Goal: Task Accomplishment & Management: Manage account settings

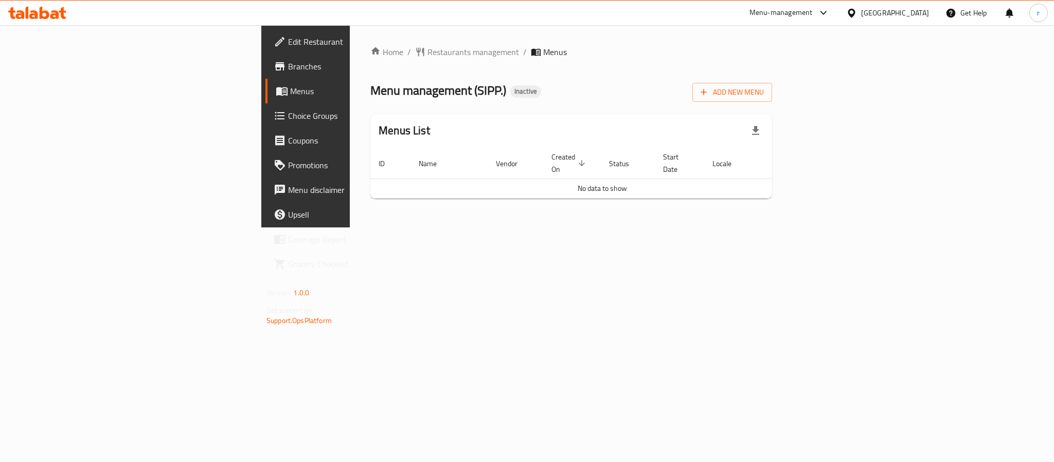
click at [764, 90] on span "Add New Menu" at bounding box center [732, 92] width 63 height 13
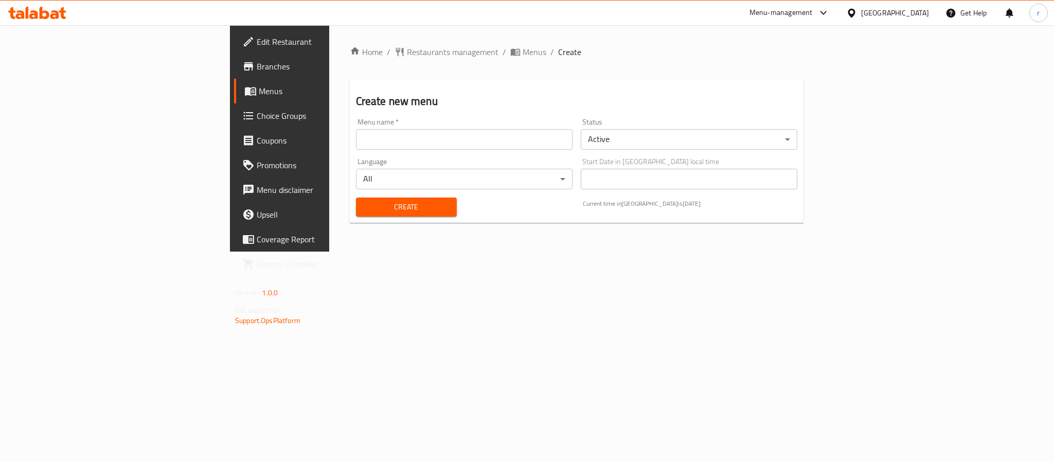
click at [356, 146] on input "text" at bounding box center [464, 139] width 217 height 21
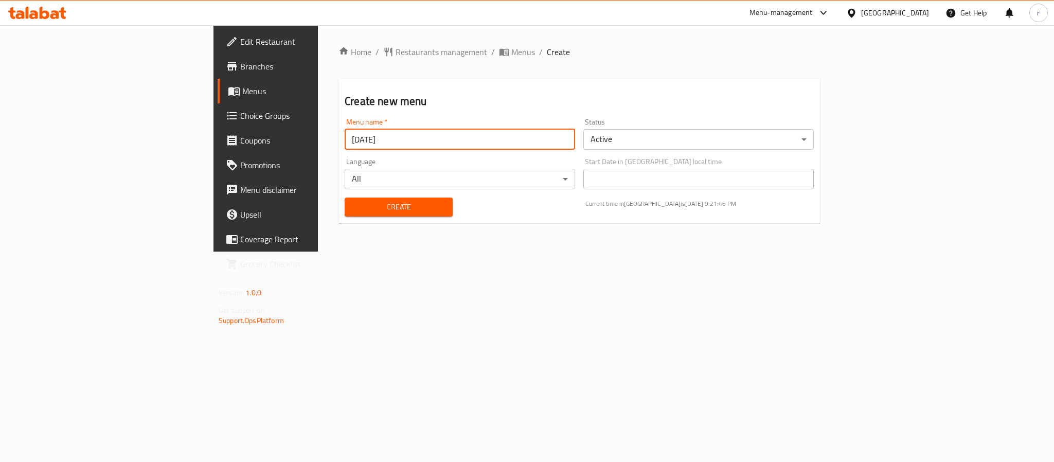
type input "[DATE]"
click at [353, 203] on span "Create" at bounding box center [399, 207] width 92 height 13
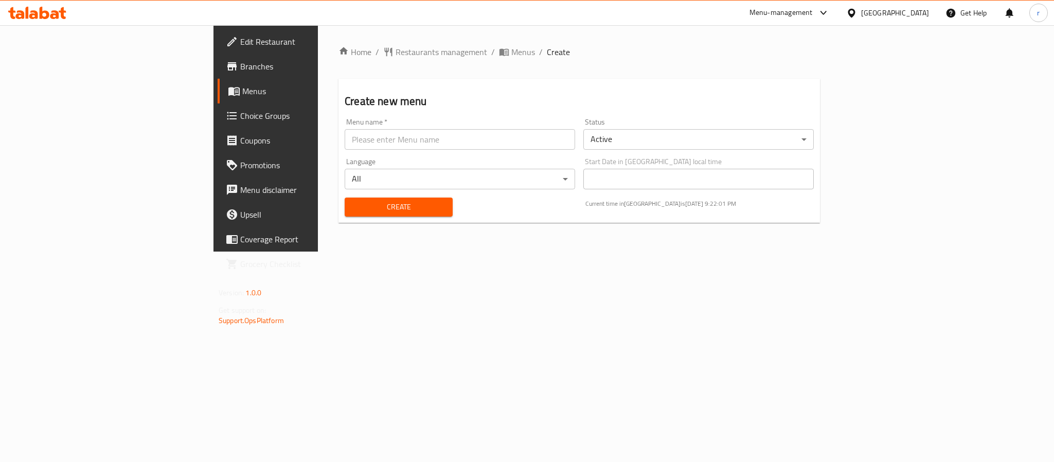
click at [242, 93] on span "Menus" at bounding box center [311, 91] width 139 height 12
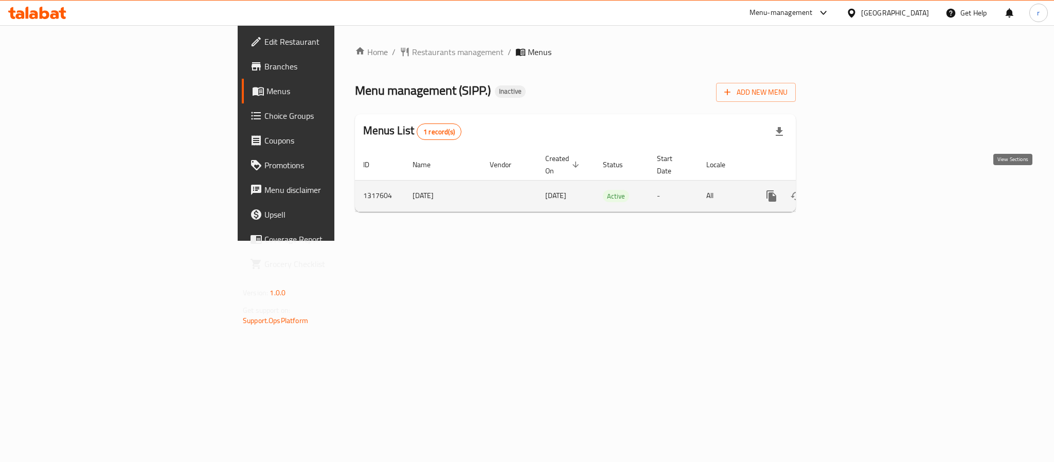
click at [852, 190] on icon "enhanced table" at bounding box center [846, 196] width 12 height 12
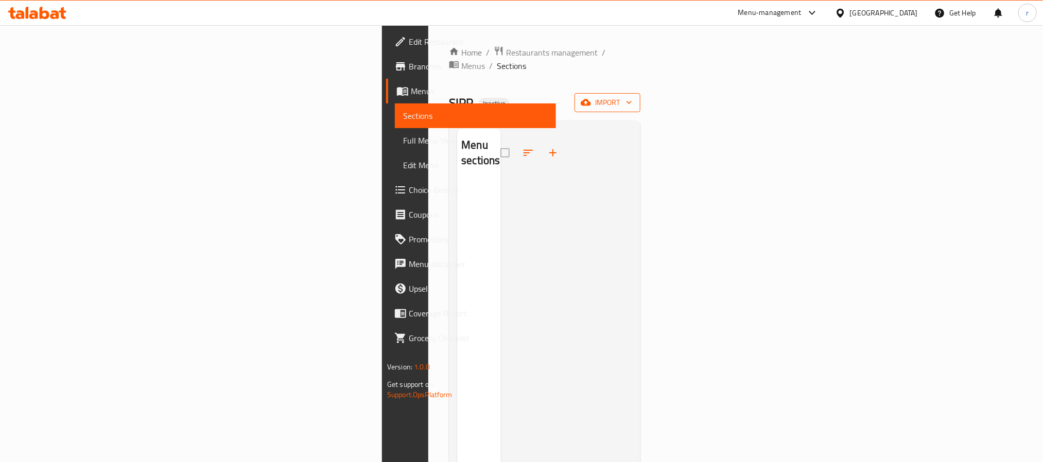
click at [591, 97] on icon "button" at bounding box center [585, 102] width 10 height 10
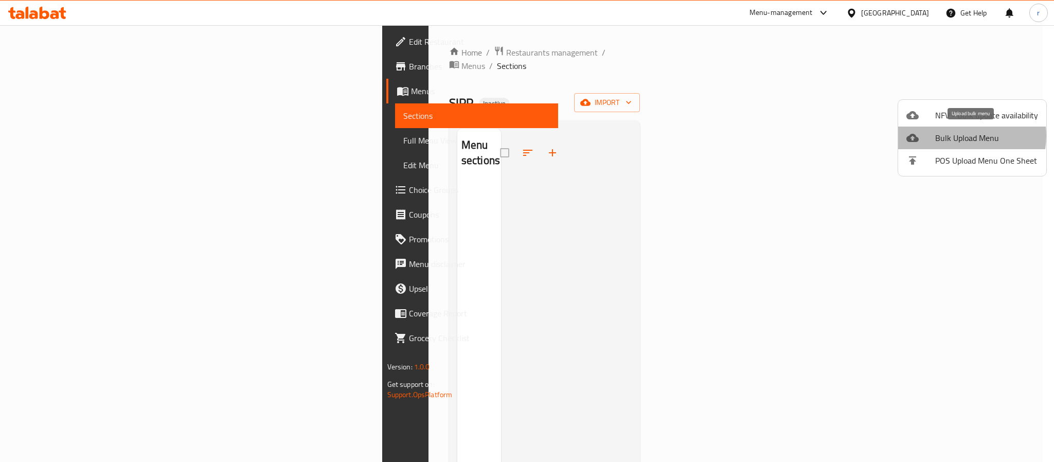
click at [959, 136] on span "Bulk Upload Menu" at bounding box center [986, 138] width 103 height 12
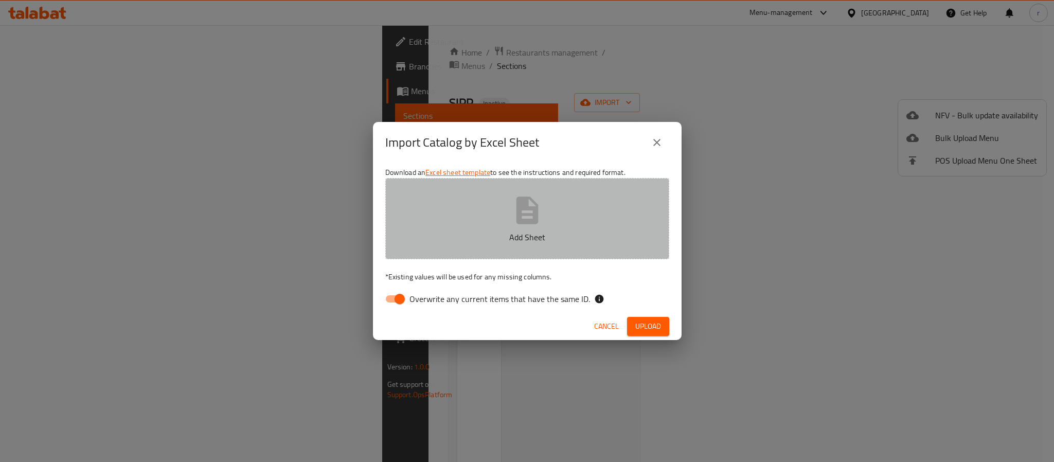
click at [501, 208] on button "Add Sheet" at bounding box center [527, 218] width 284 height 81
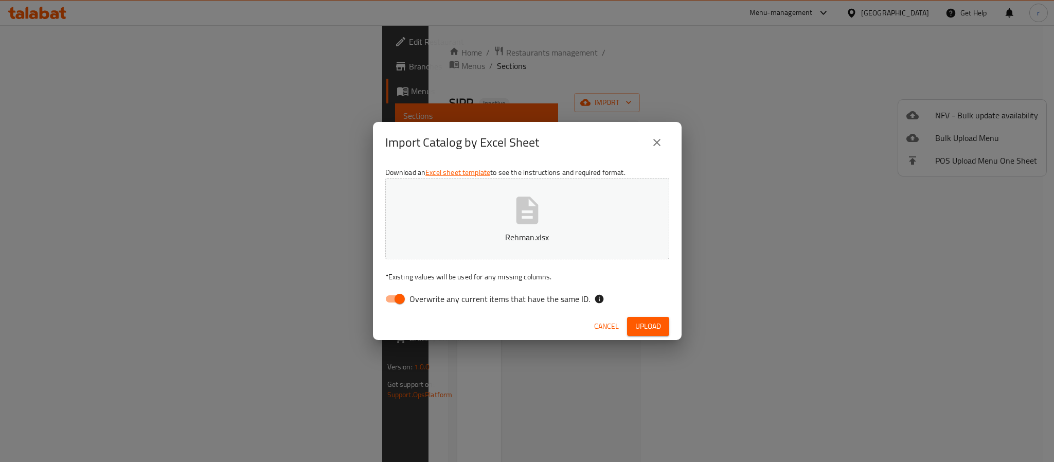
click at [397, 300] on input "Overwrite any current items that have the same ID." at bounding box center [399, 299] width 59 height 20
checkbox input "false"
click at [656, 327] on span "Upload" at bounding box center [648, 326] width 26 height 13
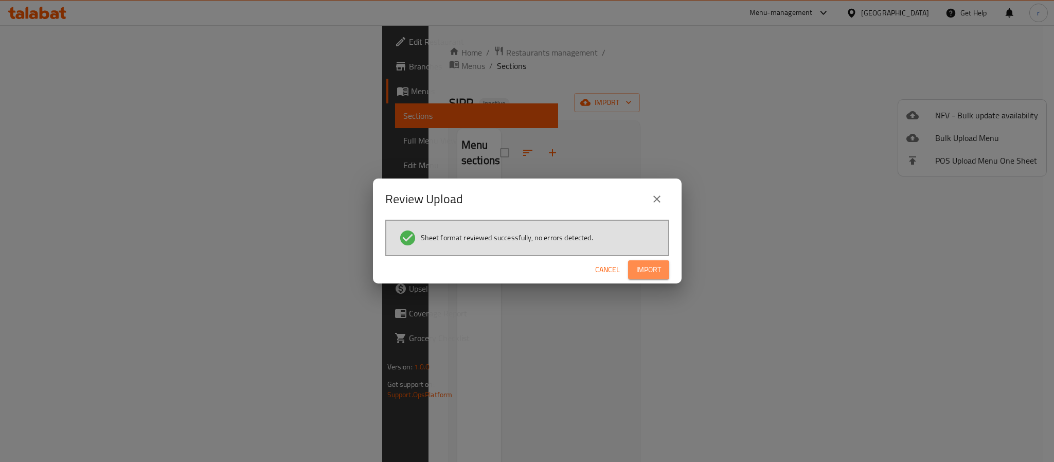
click at [653, 268] on span "Import" at bounding box center [649, 269] width 25 height 13
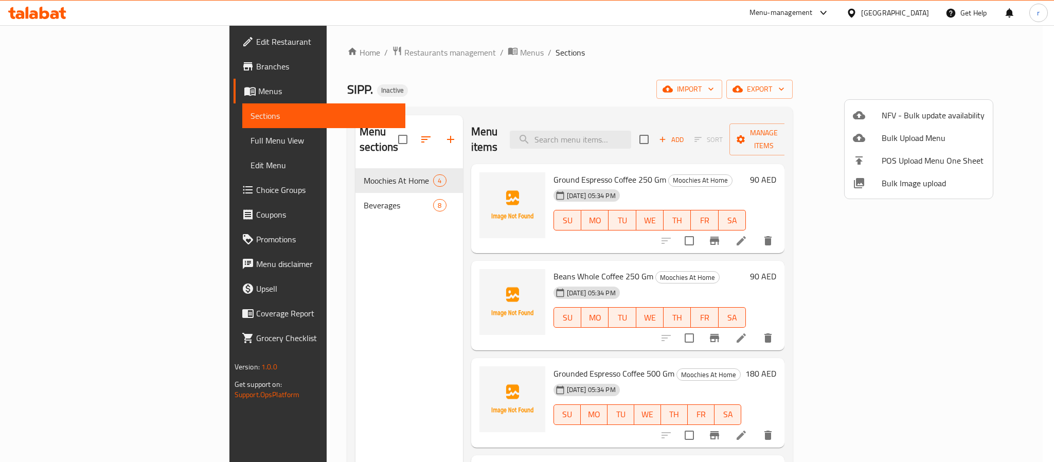
click at [548, 48] on div at bounding box center [527, 231] width 1054 height 462
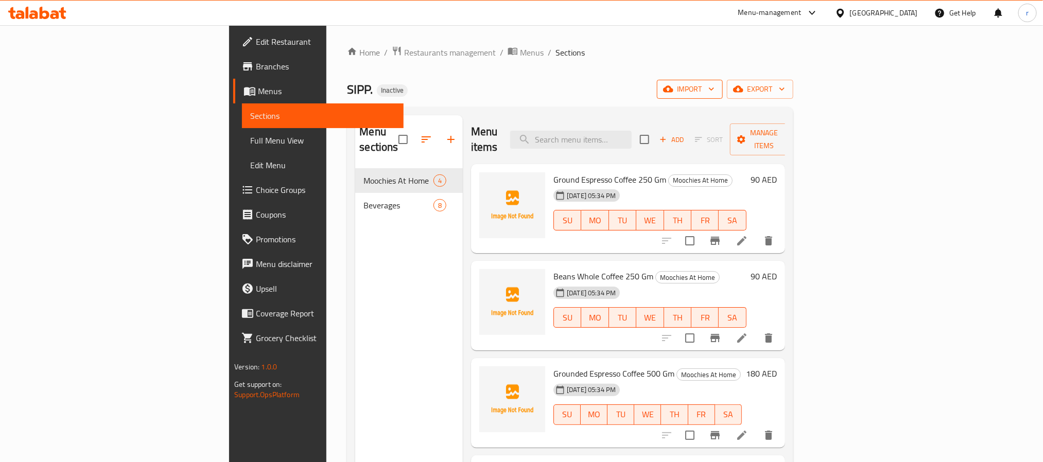
click at [714, 90] on span "import" at bounding box center [689, 89] width 49 height 13
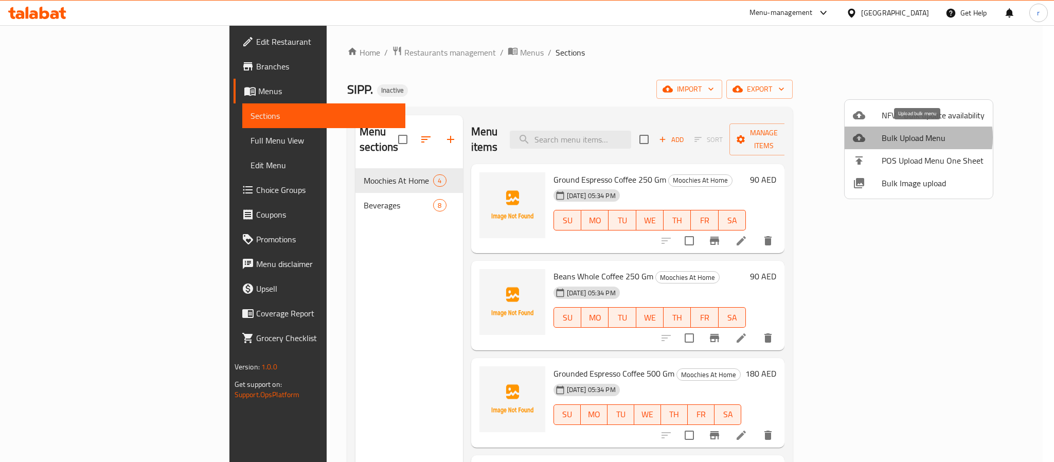
click at [907, 137] on span "Bulk Upload Menu" at bounding box center [933, 138] width 103 height 12
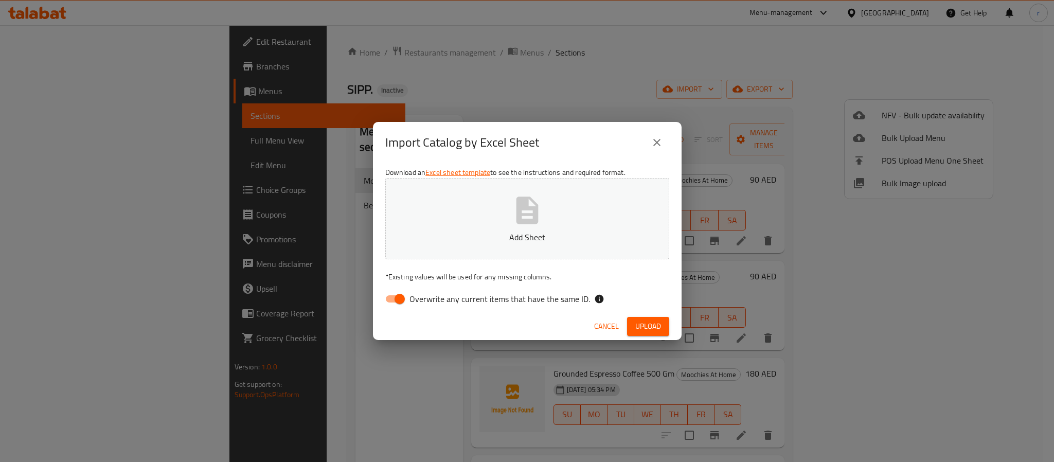
click at [537, 228] on button "Add Sheet" at bounding box center [527, 218] width 284 height 81
click at [404, 297] on input "Overwrite any current items that have the same ID." at bounding box center [399, 299] width 59 height 20
checkbox input "false"
click at [645, 324] on span "Upload" at bounding box center [648, 326] width 26 height 13
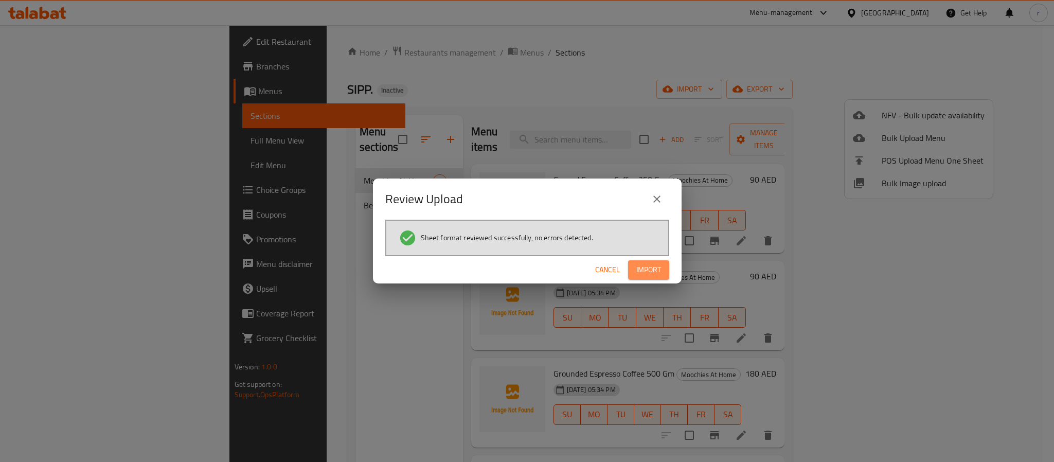
click at [650, 267] on span "Import" at bounding box center [649, 269] width 25 height 13
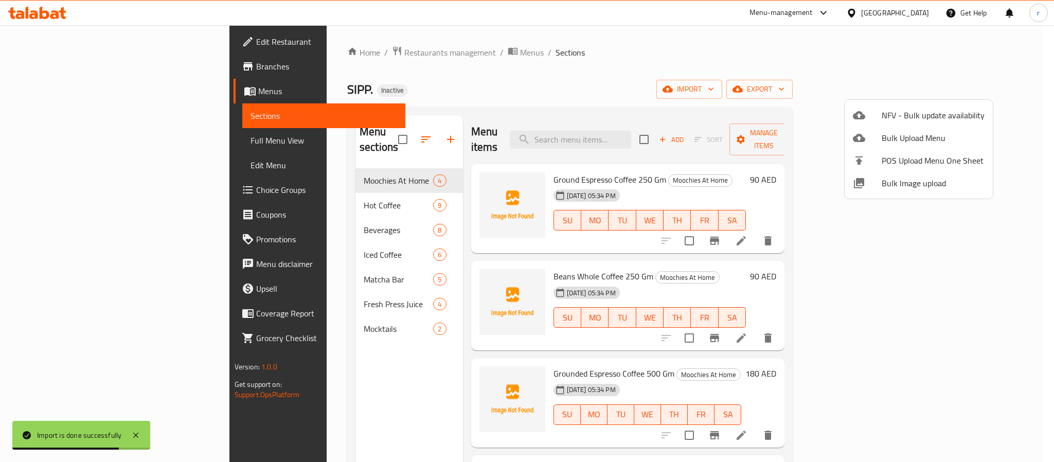
click at [734, 51] on div at bounding box center [527, 231] width 1054 height 462
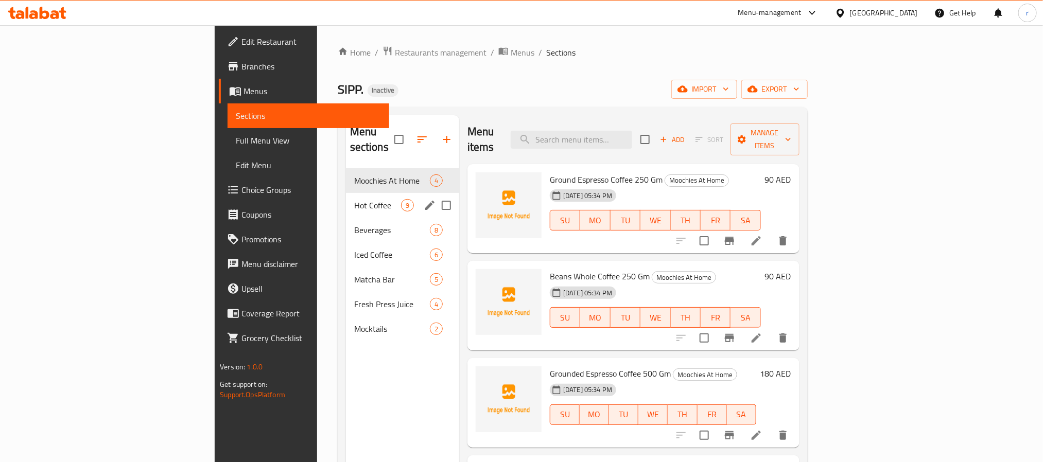
click at [346, 193] on div "Hot Coffee 9" at bounding box center [402, 205] width 113 height 25
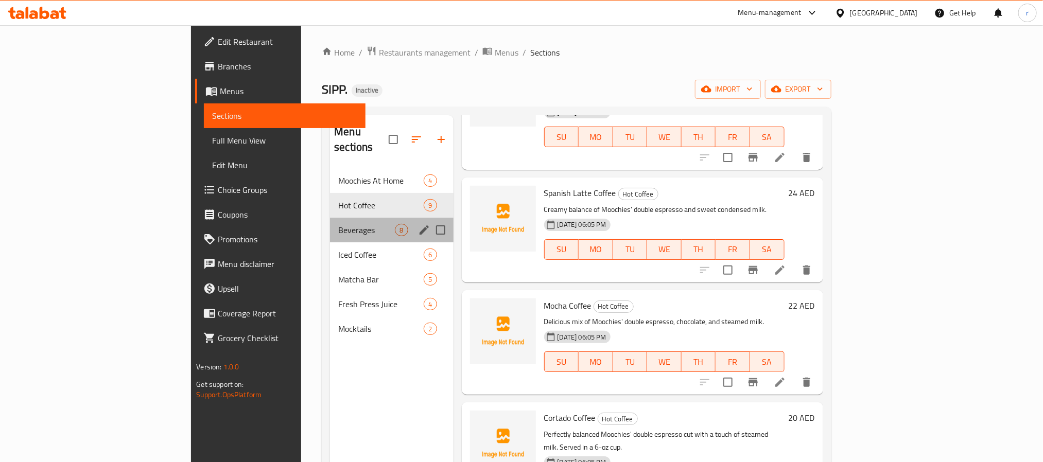
click at [330, 218] on div "Beverages 8" at bounding box center [391, 230] width 123 height 25
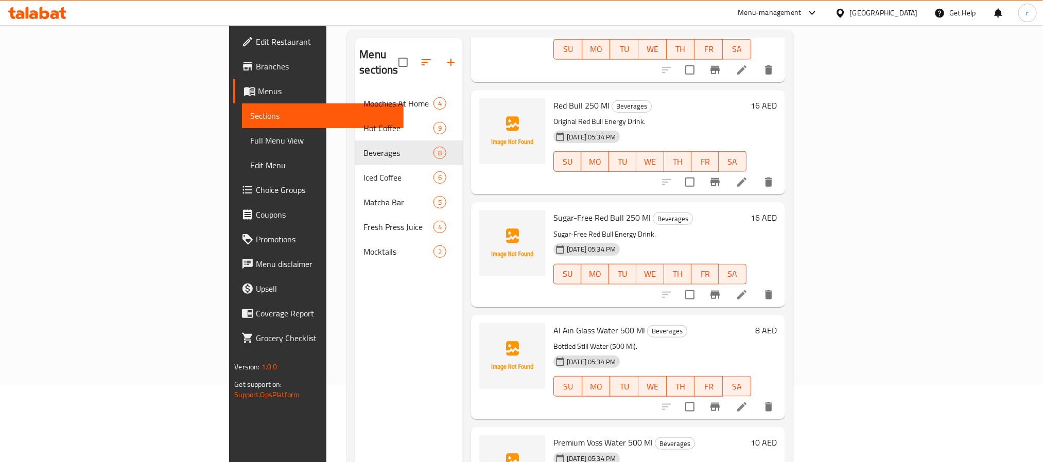
scroll to position [144, 0]
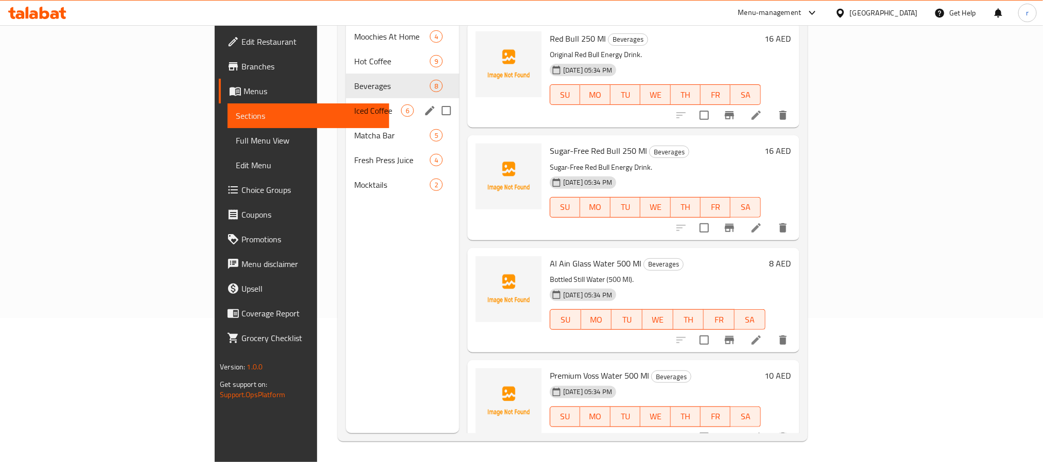
click at [354, 104] on span "Iced Coffee" at bounding box center [377, 110] width 47 height 12
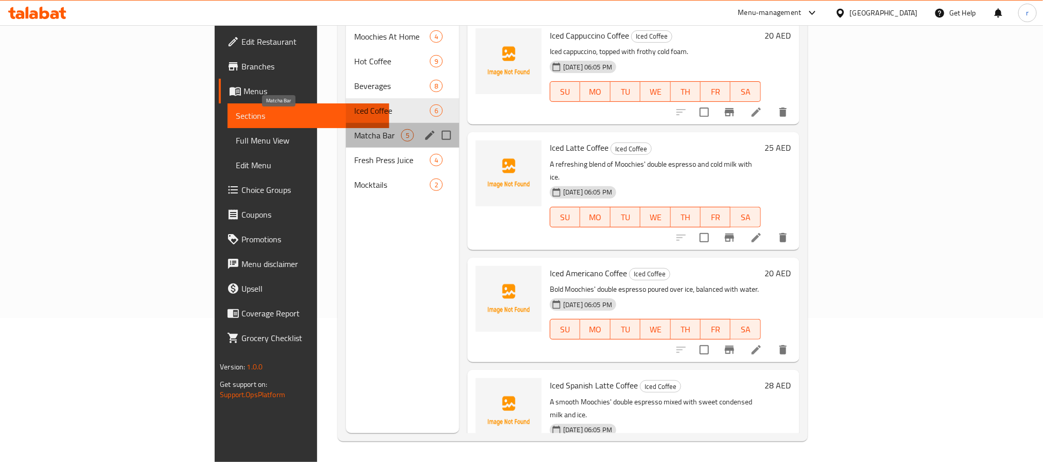
click at [354, 129] on span "Matcha Bar" at bounding box center [377, 135] width 47 height 12
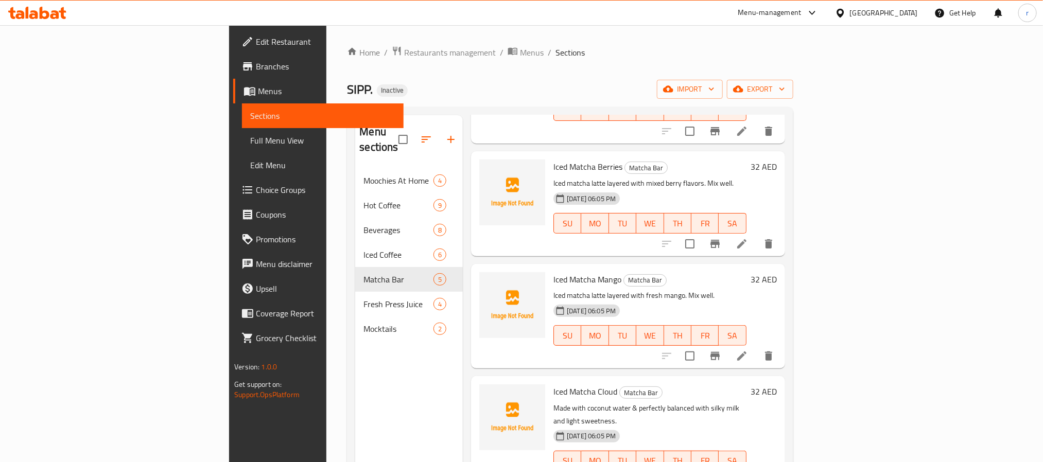
scroll to position [144, 0]
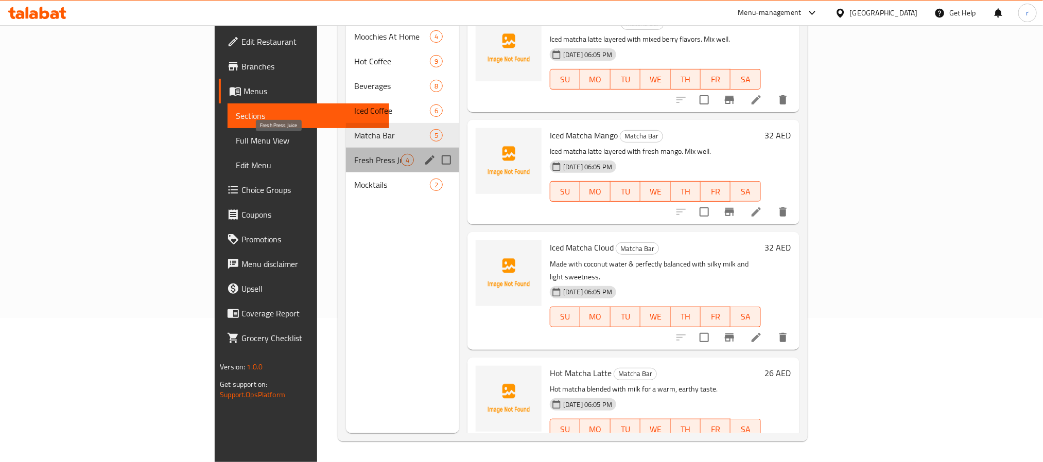
click at [354, 154] on span "Fresh Press Juice" at bounding box center [377, 160] width 47 height 12
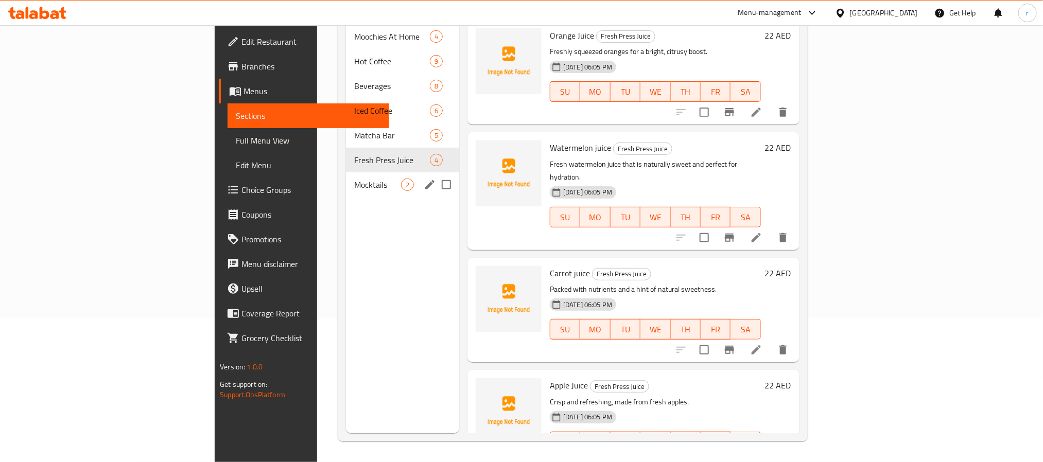
click at [354, 179] on span "Mocktails" at bounding box center [377, 185] width 47 height 12
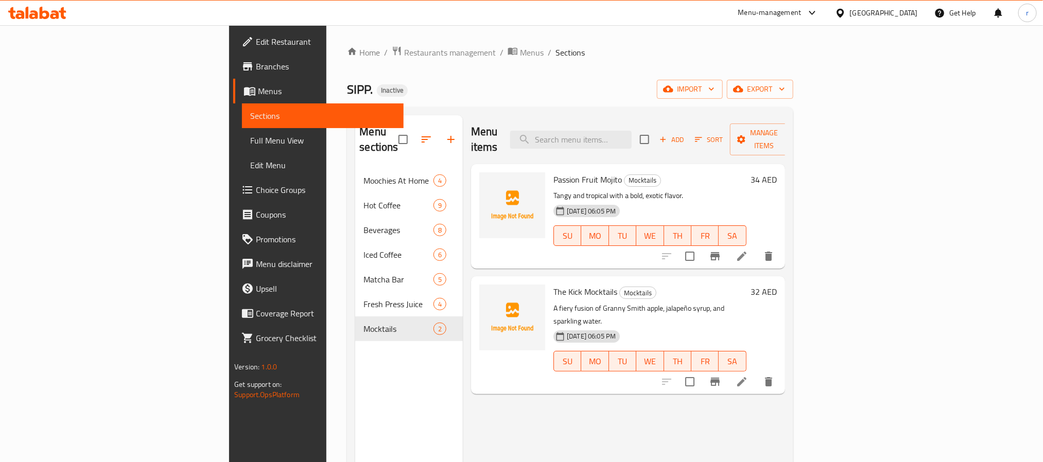
click at [473, 80] on div "SIPP. Inactive import export" at bounding box center [570, 89] width 446 height 19
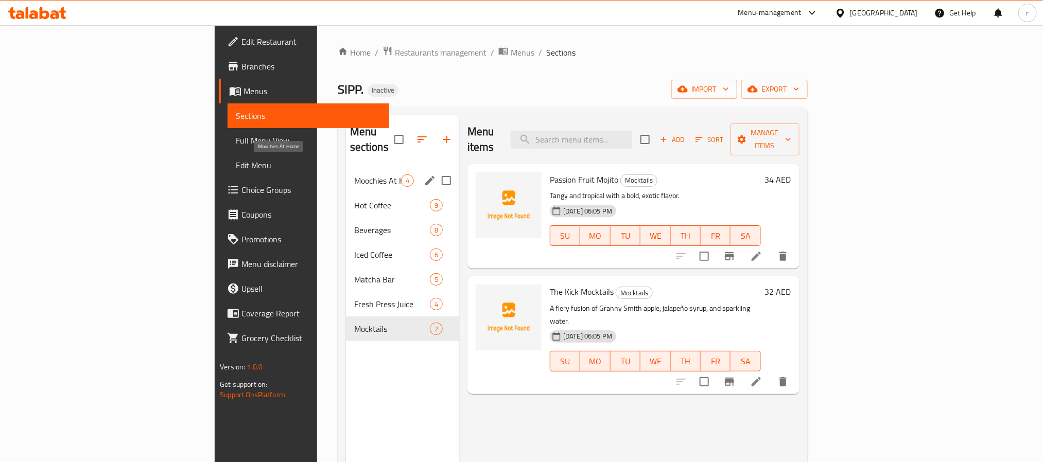
click at [354, 174] on span "Moochies At Home" at bounding box center [377, 180] width 47 height 12
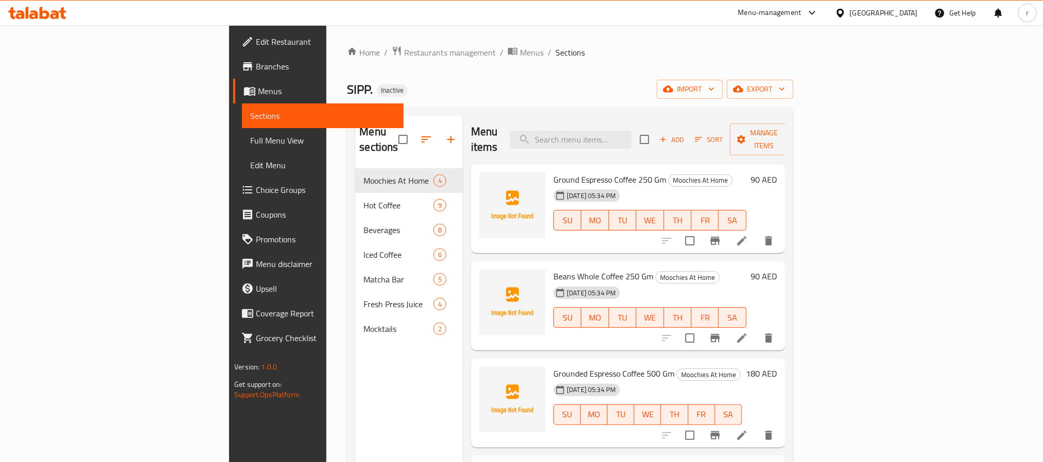
click at [569, 71] on div "Home / Restaurants management / Menus / Sections SIPP. Inactive import export M…" at bounding box center [570, 316] width 446 height 540
click at [250, 164] on span "Edit Menu" at bounding box center [322, 165] width 145 height 12
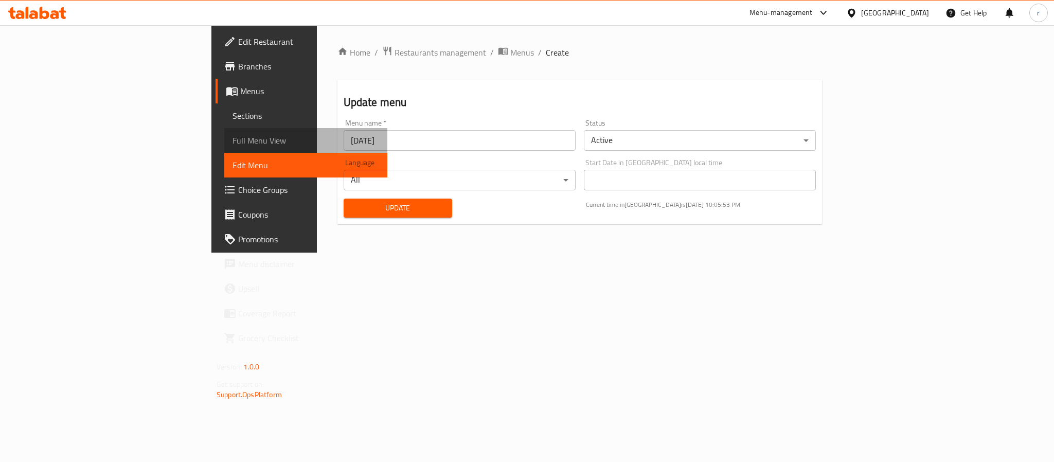
click at [233, 137] on span "Full Menu View" at bounding box center [306, 140] width 147 height 12
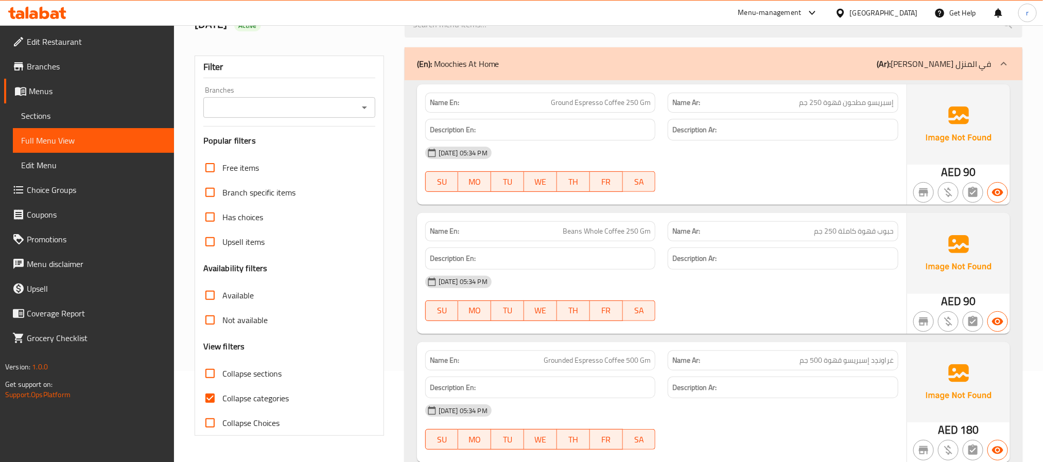
scroll to position [232, 0]
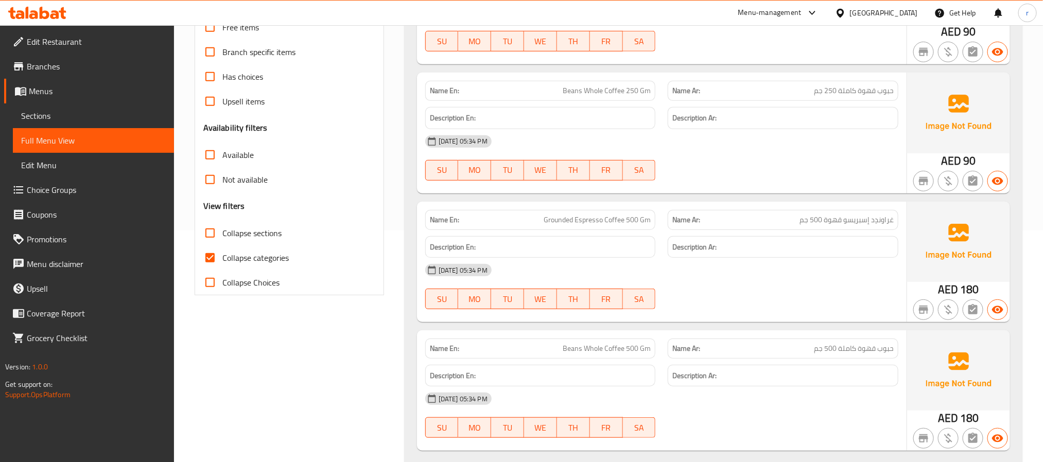
click at [208, 258] on input "Collapse categories" at bounding box center [210, 257] width 25 height 25
checkbox input "false"
click at [209, 232] on input "Collapse sections" at bounding box center [210, 233] width 25 height 25
checkbox input "true"
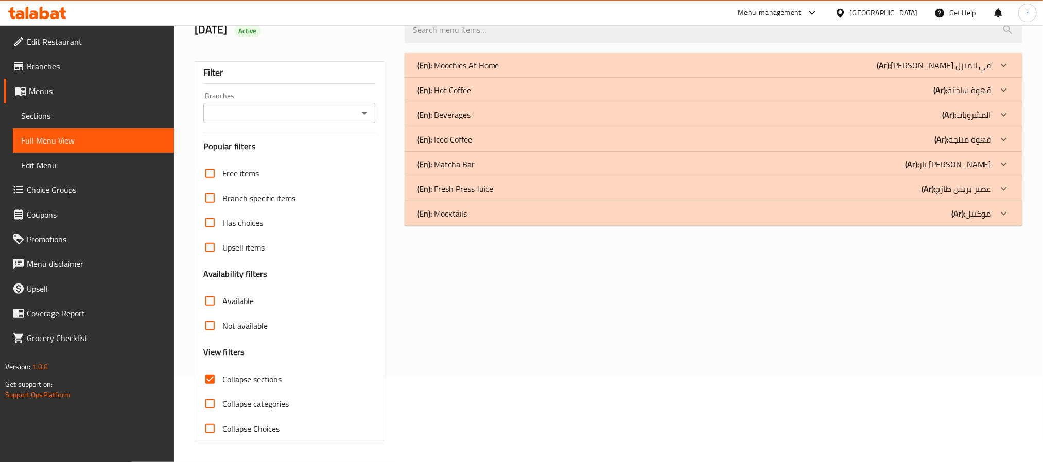
scroll to position [86, 0]
click at [505, 221] on div "(En): Mocktails (Ar): موكتيل" at bounding box center [712, 213] width 617 height 25
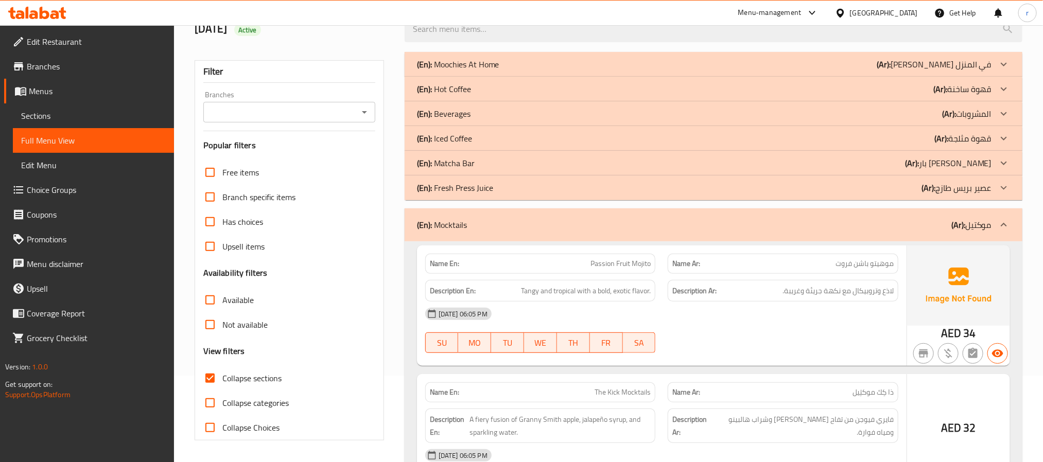
click at [509, 193] on div "(En): Fresh Press Juice (Ar): عصير بريس طازج" at bounding box center [704, 188] width 574 height 12
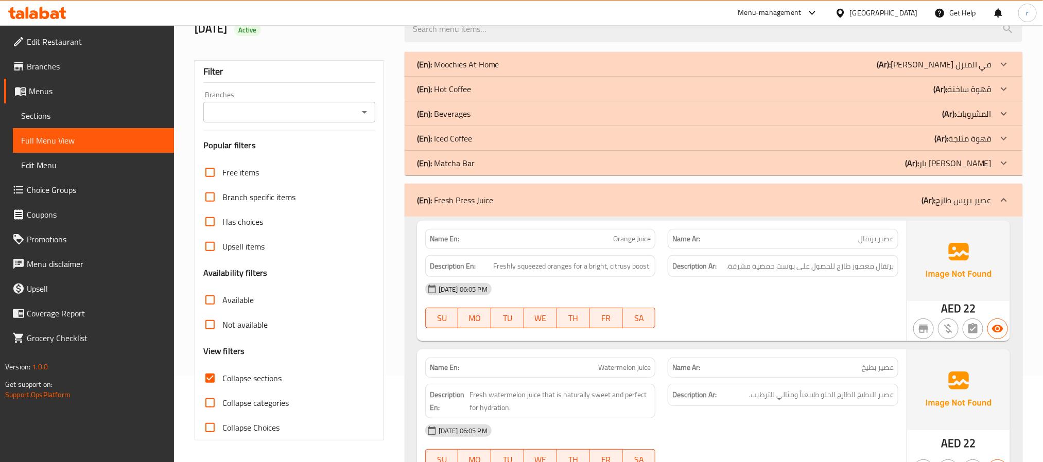
click at [509, 166] on div "(En): Matcha Bar (Ar): [PERSON_NAME]" at bounding box center [704, 163] width 574 height 12
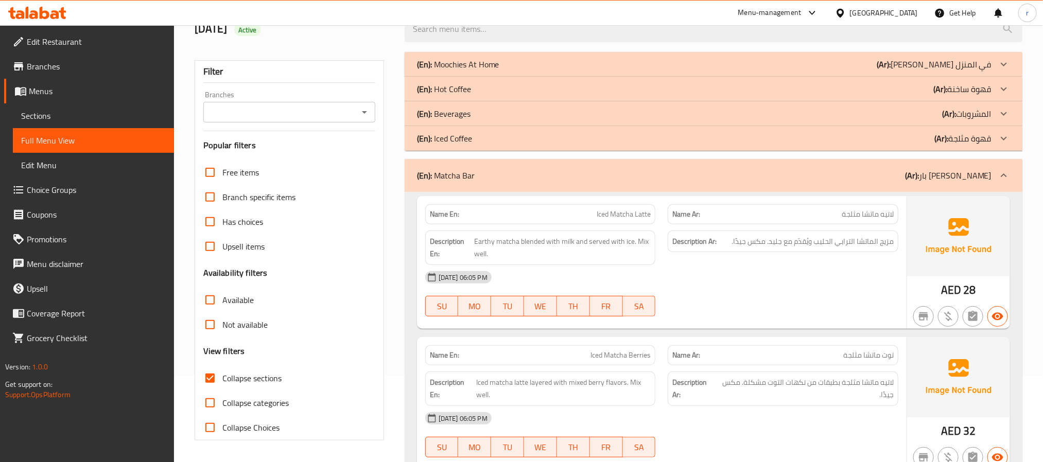
click at [508, 137] on div "(En): Iced Coffee (Ar): قهوة مثلجة" at bounding box center [704, 138] width 574 height 12
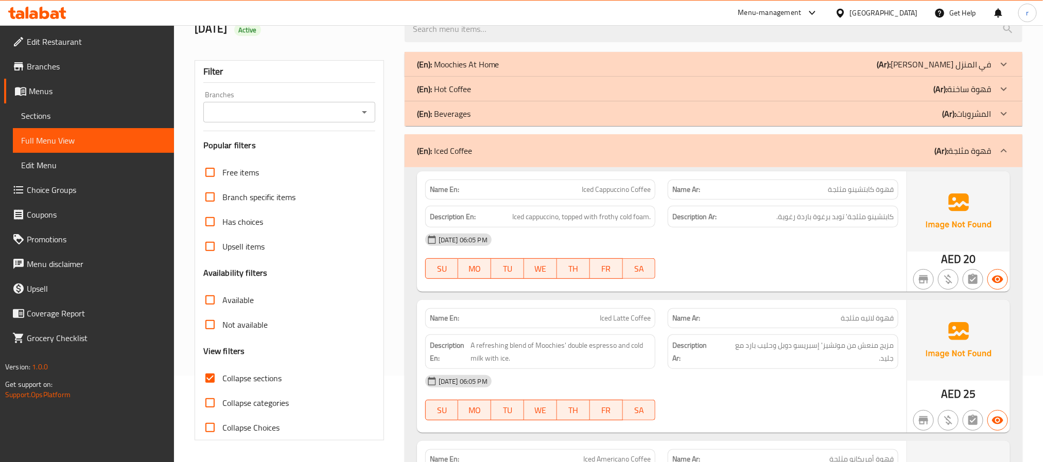
click at [511, 115] on div "(En): Beverages (Ar): المشروبات" at bounding box center [704, 114] width 574 height 12
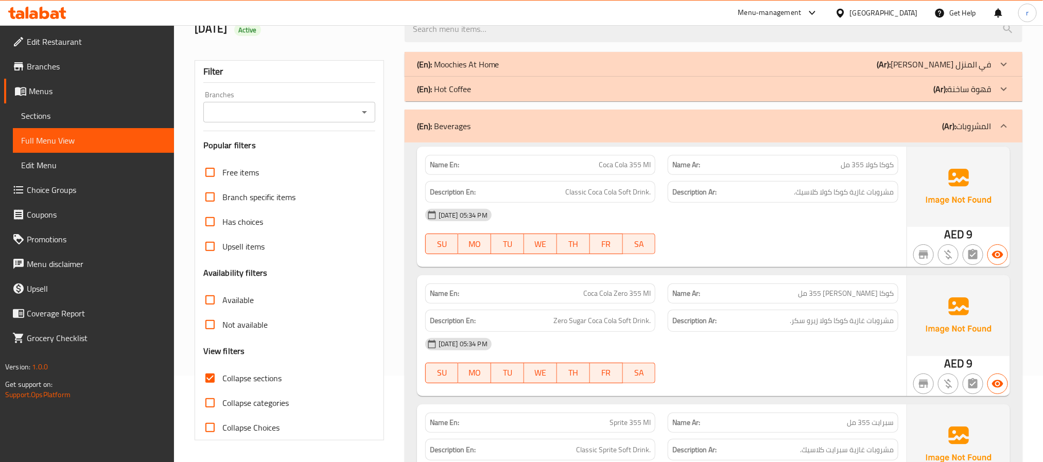
click at [516, 83] on div "(En): Hot Coffee (Ar): قهوة ساخنة" at bounding box center [704, 89] width 574 height 12
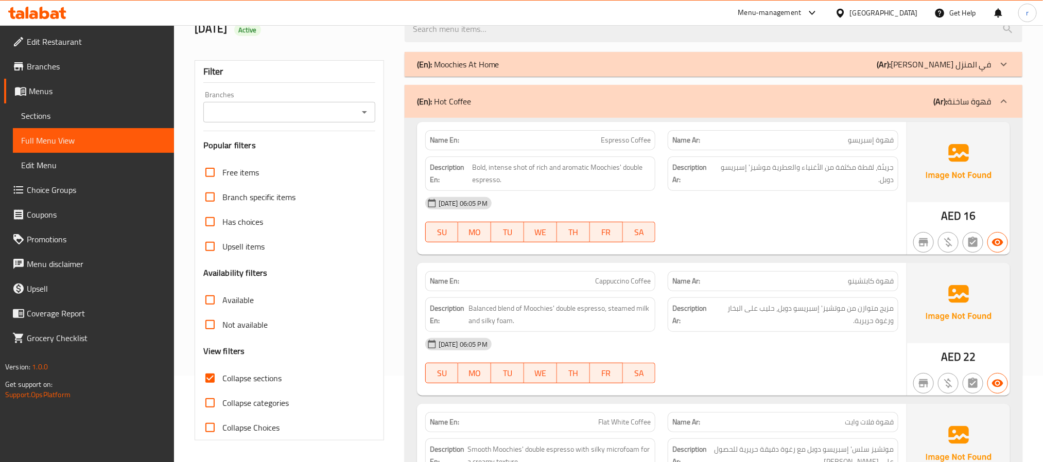
click at [522, 62] on div "(En): Moochies At Home (Ar): موتشيز في المنزل" at bounding box center [704, 64] width 574 height 12
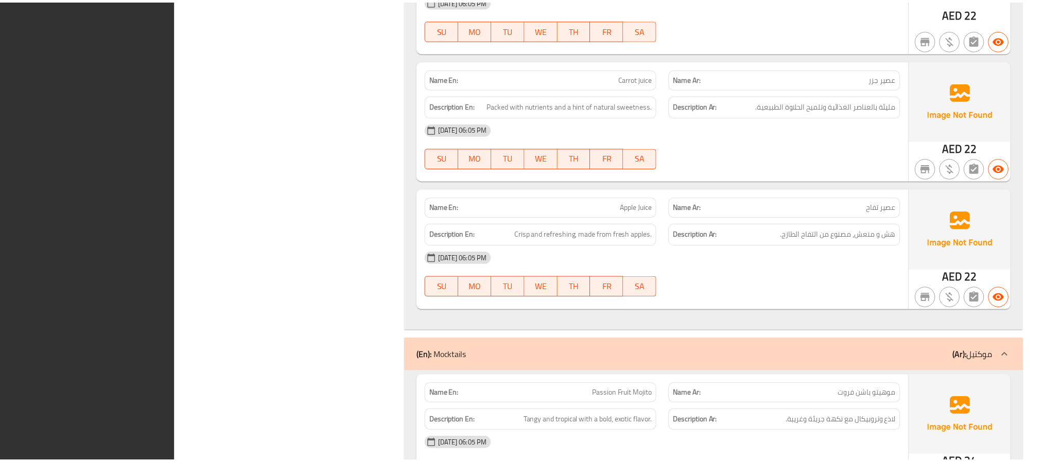
scroll to position [5259, 0]
